Goal: Task Accomplishment & Management: Manage account settings

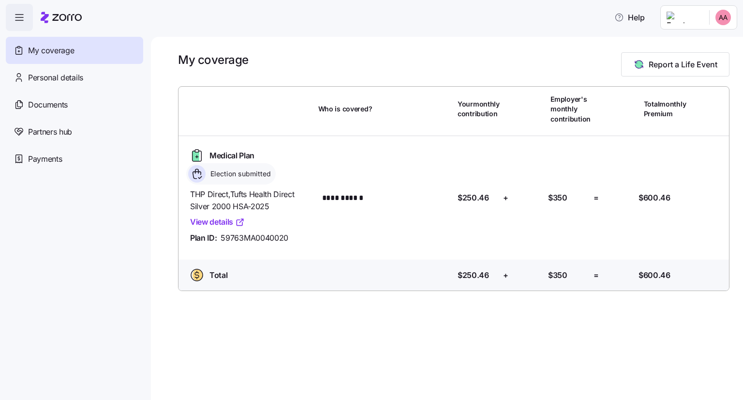
click at [712, 17] on html "**********" at bounding box center [371, 197] width 743 height 394
click at [696, 62] on div "Log out" at bounding box center [698, 59] width 38 height 11
